Goal: Browse casually

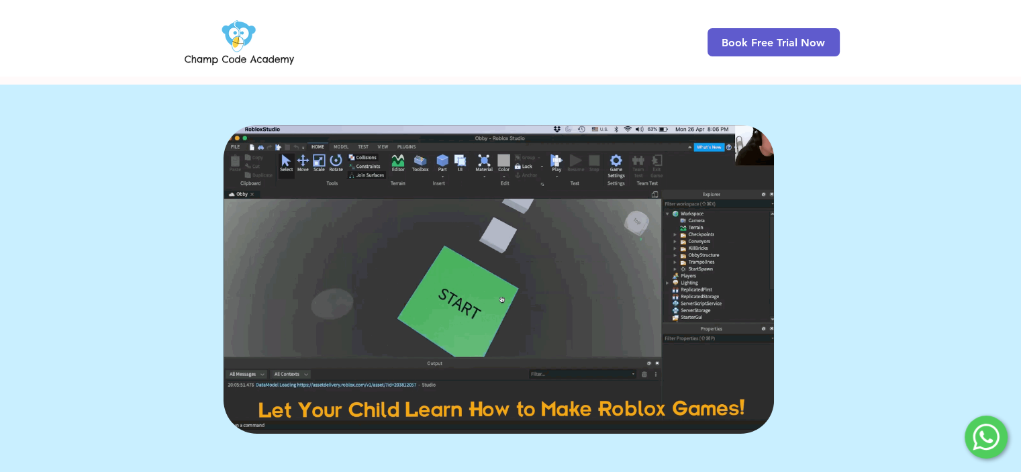
click at [263, 63] on img at bounding box center [239, 42] width 115 height 52
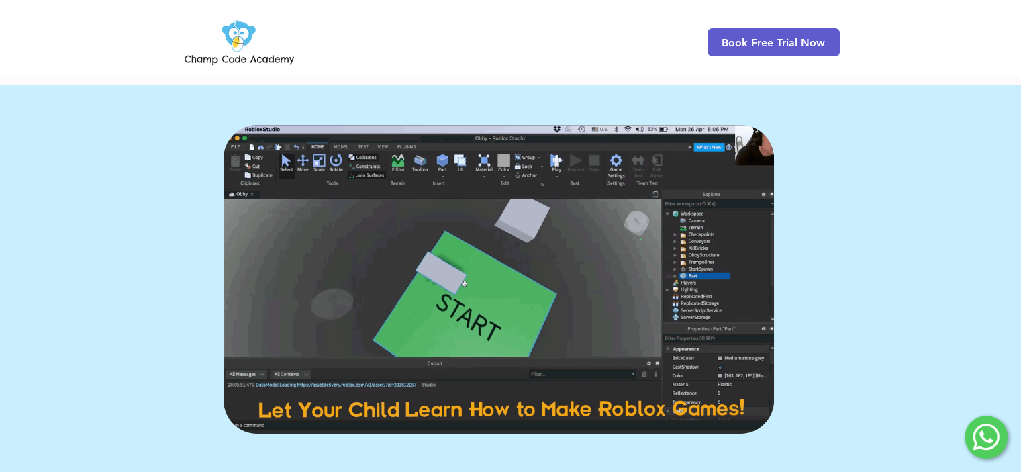
click at [244, 45] on img at bounding box center [239, 42] width 115 height 52
click at [240, 36] on img at bounding box center [239, 42] width 115 height 52
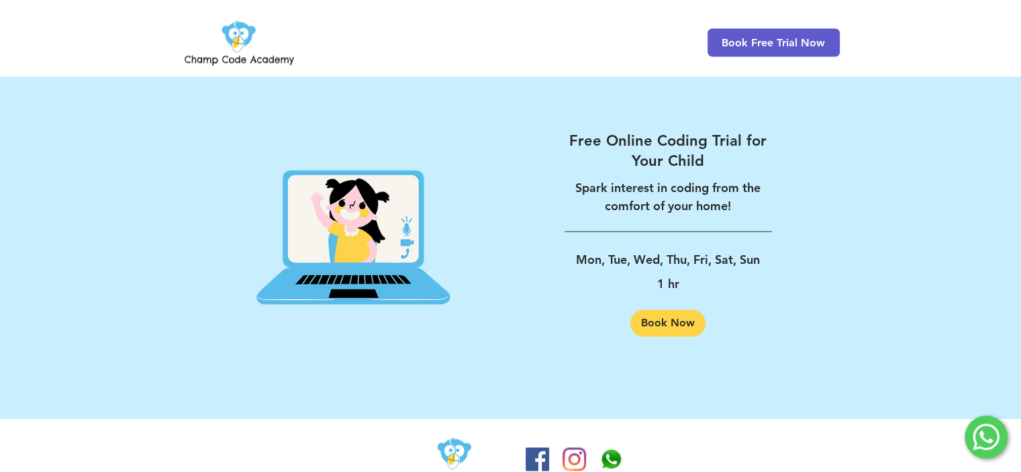
scroll to position [2172, 0]
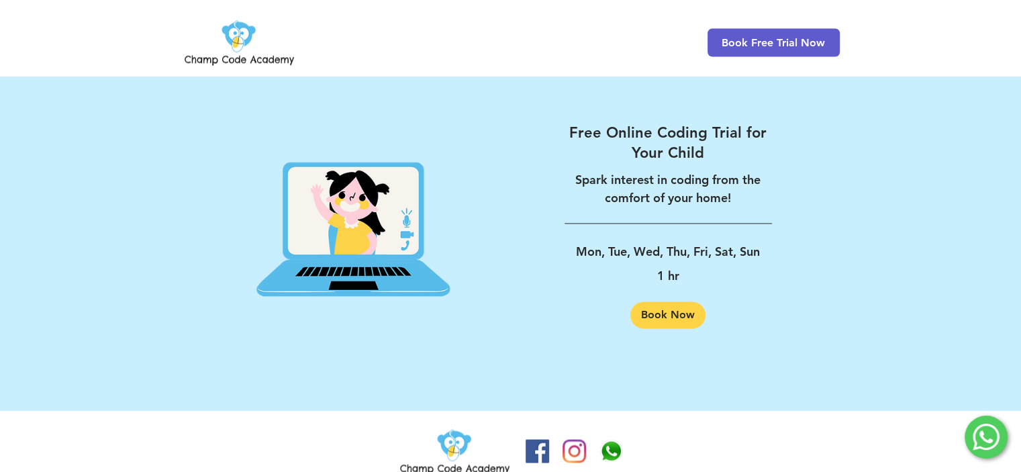
click at [455, 425] on img at bounding box center [454, 451] width 115 height 52
